Goal: Obtain resource: Download file/media

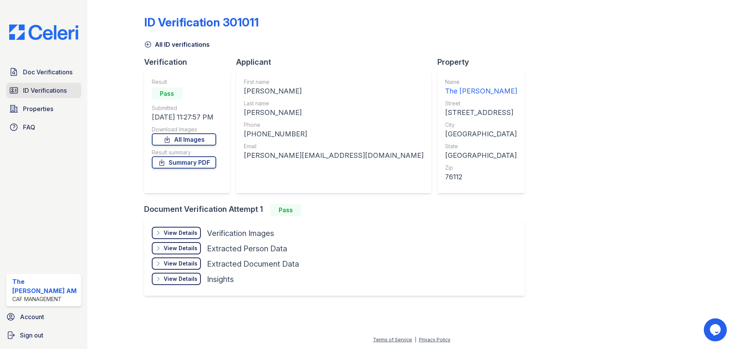
click at [43, 89] on span "ID Verifications" at bounding box center [45, 90] width 44 height 9
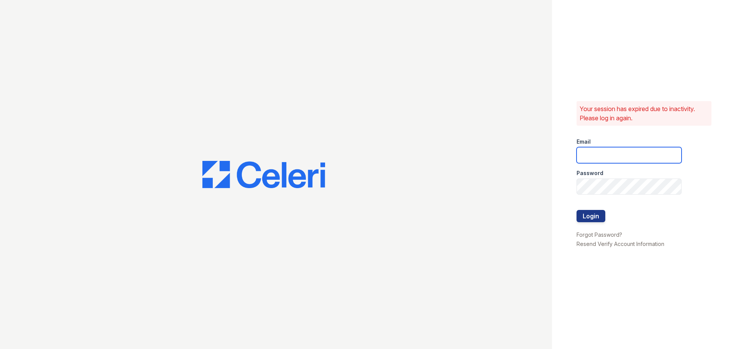
type input "crosby.am@cafmanagement.com"
click at [583, 216] on button "Login" at bounding box center [591, 216] width 29 height 12
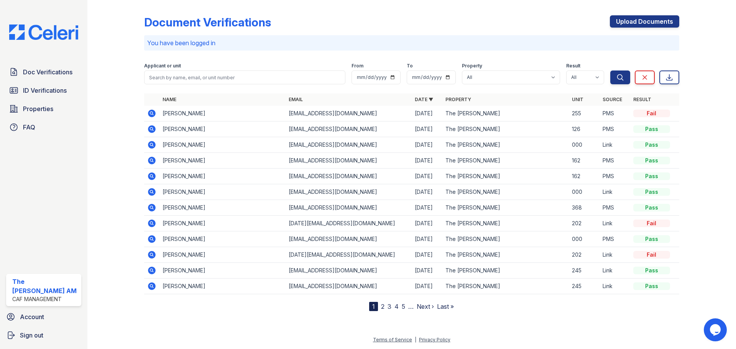
click at [150, 127] on icon at bounding box center [152, 129] width 8 height 8
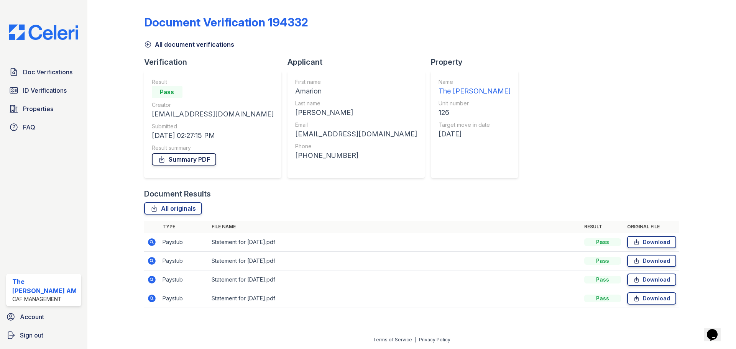
click at [189, 158] on link "Summary PDF" at bounding box center [184, 159] width 64 height 12
click at [47, 88] on span "ID Verifications" at bounding box center [45, 90] width 44 height 9
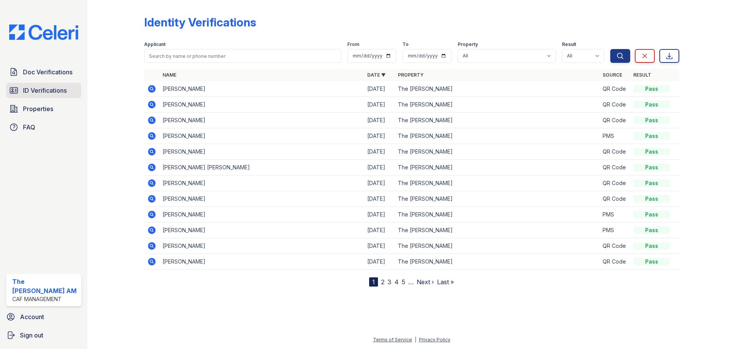
click at [53, 89] on span "ID Verifications" at bounding box center [45, 90] width 44 height 9
click at [152, 136] on icon at bounding box center [151, 136] width 2 height 2
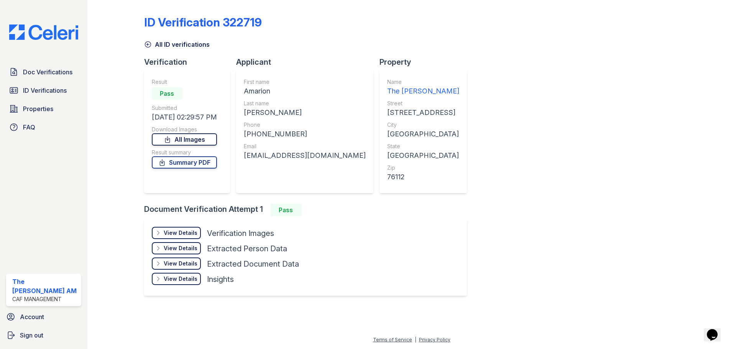
click at [178, 140] on link "All Images" at bounding box center [184, 139] width 65 height 12
click at [48, 73] on span "Doc Verifications" at bounding box center [47, 71] width 49 height 9
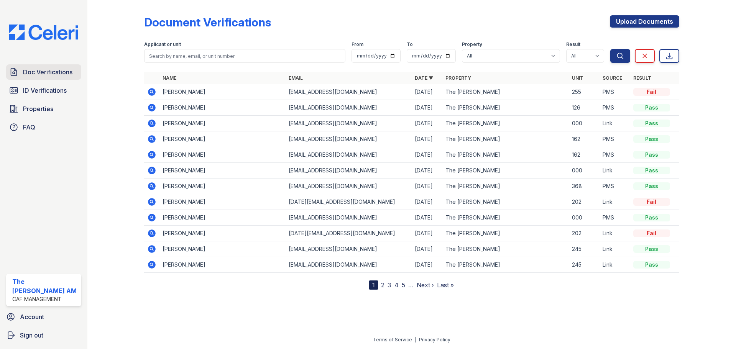
click at [43, 71] on span "Doc Verifications" at bounding box center [47, 71] width 49 height 9
click at [151, 108] on icon at bounding box center [151, 107] width 2 height 2
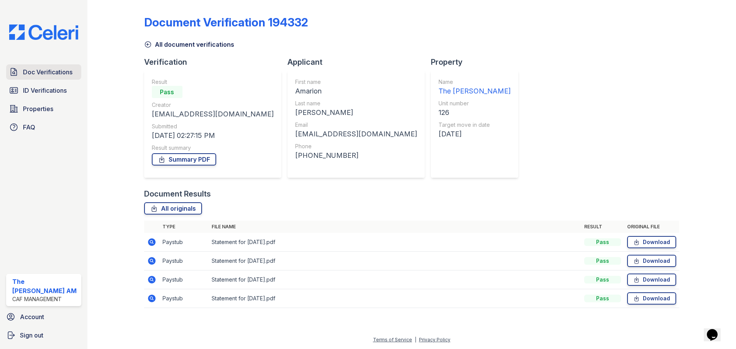
click at [51, 68] on span "Doc Verifications" at bounding box center [47, 71] width 49 height 9
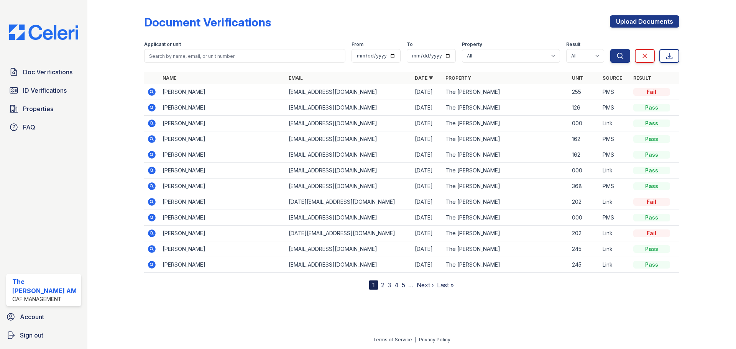
click at [152, 107] on icon at bounding box center [151, 107] width 2 height 2
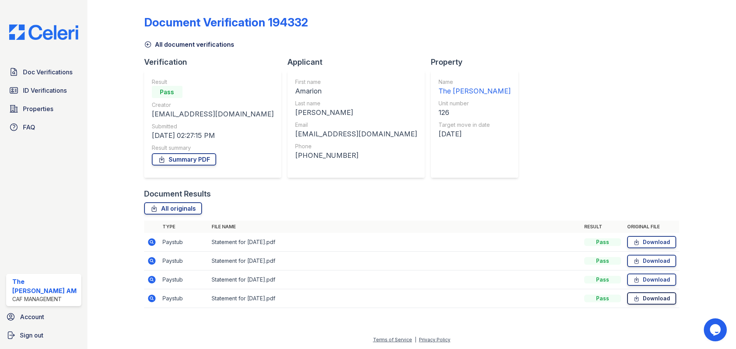
click at [649, 300] on link "Download" at bounding box center [651, 299] width 49 height 12
click at [148, 300] on icon at bounding box center [152, 299] width 8 height 8
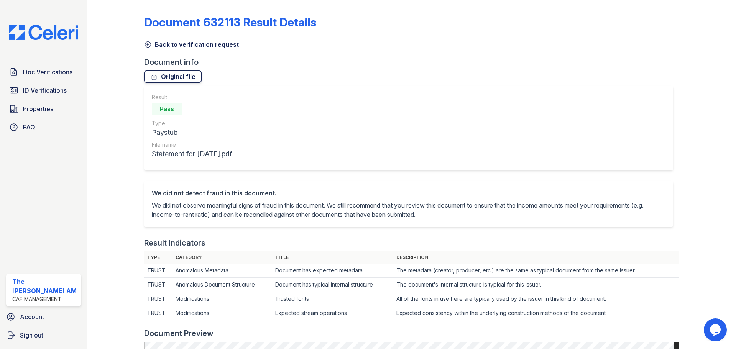
click at [178, 77] on link "Original file" at bounding box center [173, 77] width 58 height 12
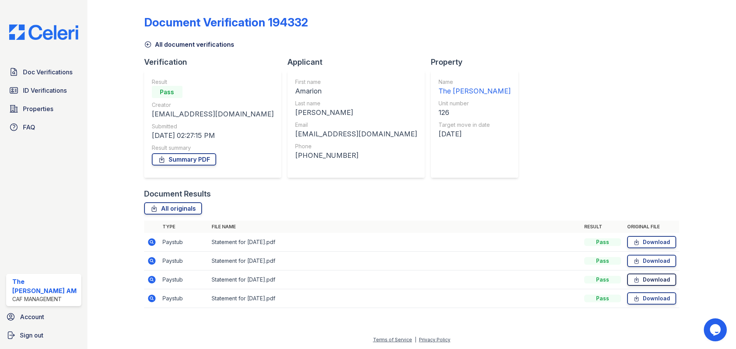
click at [647, 278] on link "Download" at bounding box center [651, 280] width 49 height 12
click at [652, 258] on link "Download" at bounding box center [651, 261] width 49 height 12
click at [642, 240] on link "Download" at bounding box center [651, 242] width 49 height 12
